Goal: Find specific page/section: Find specific page/section

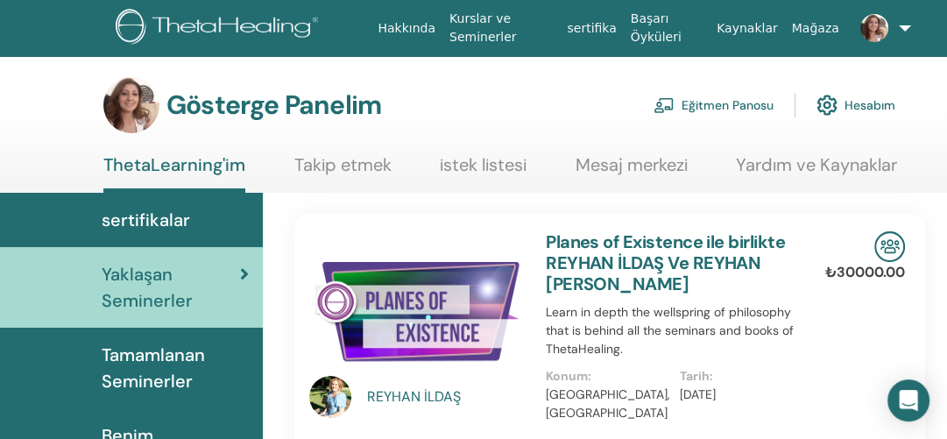
click at [734, 109] on font "Eğitmen Panosu" at bounding box center [727, 106] width 92 height 16
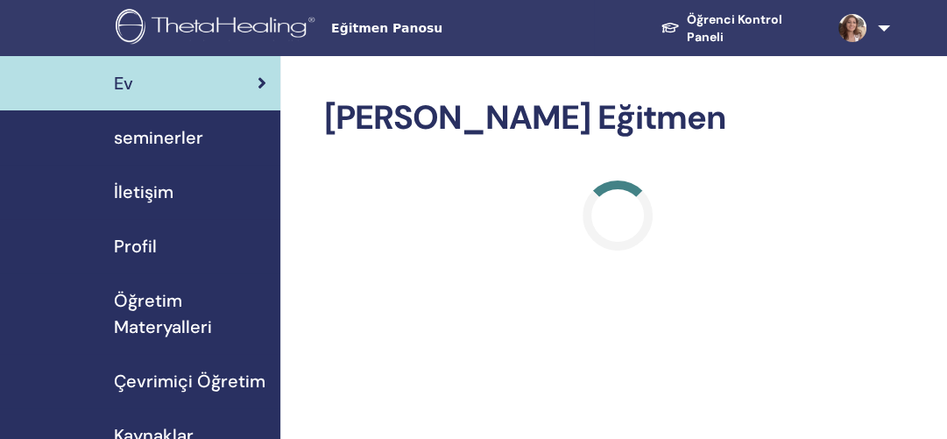
click at [150, 138] on font "seminerler" at bounding box center [158, 137] width 89 height 23
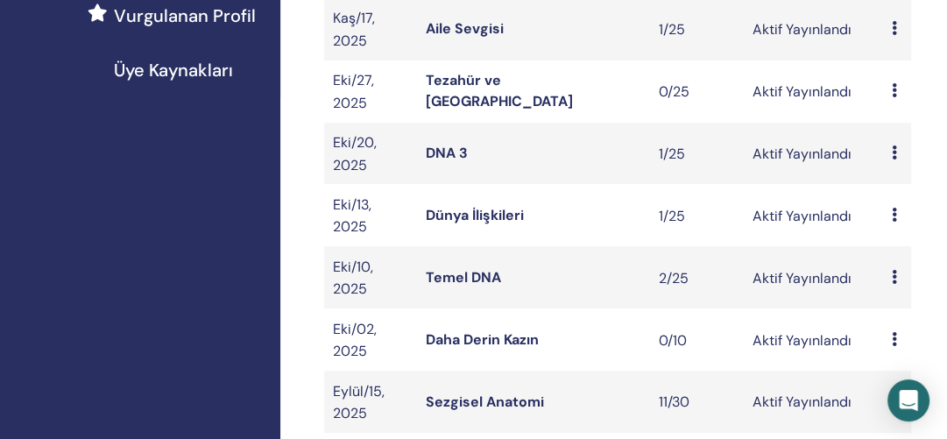
scroll to position [564, 0]
